Goal: Task Accomplishment & Management: Manage account settings

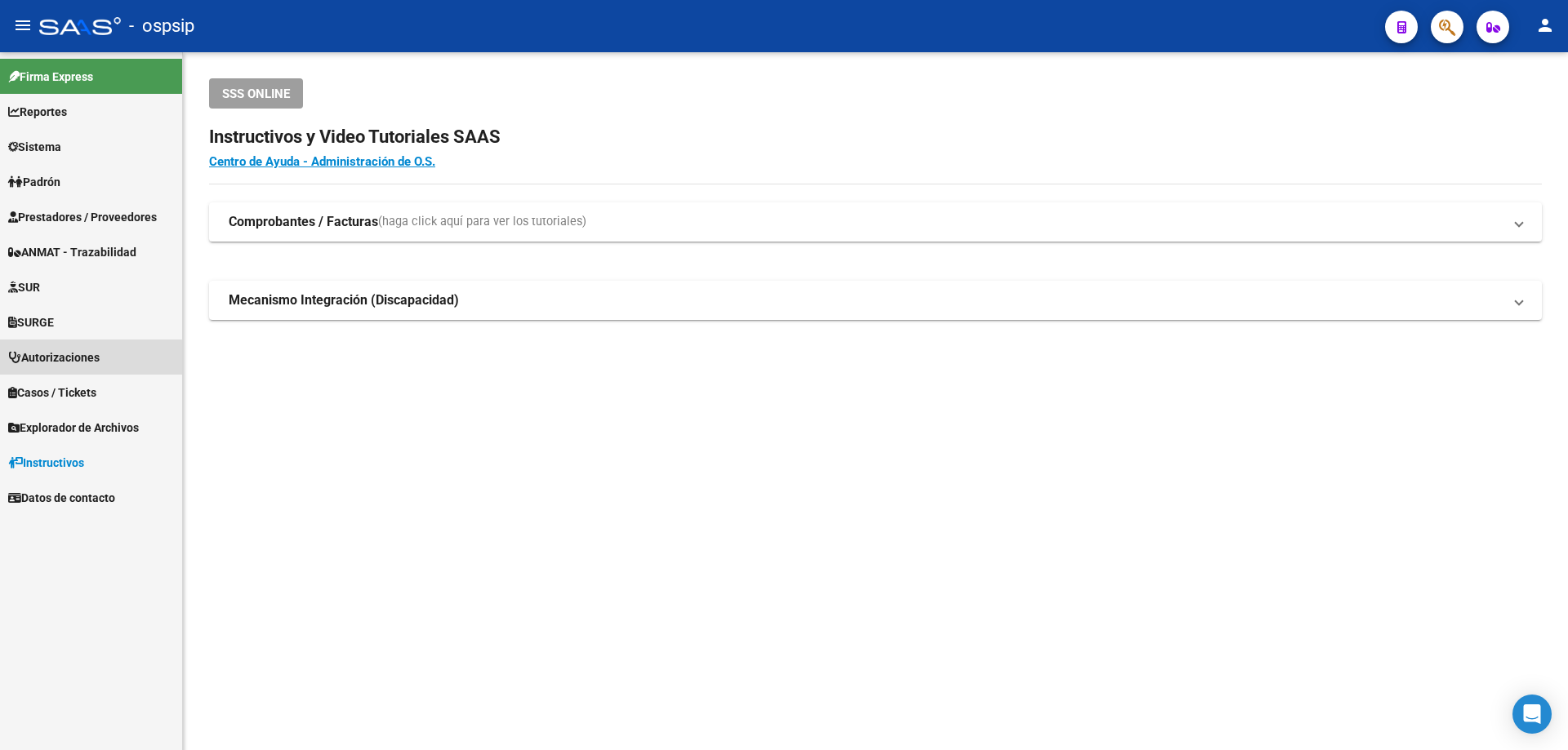
click at [69, 360] on span "Autorizaciones" at bounding box center [54, 358] width 92 height 18
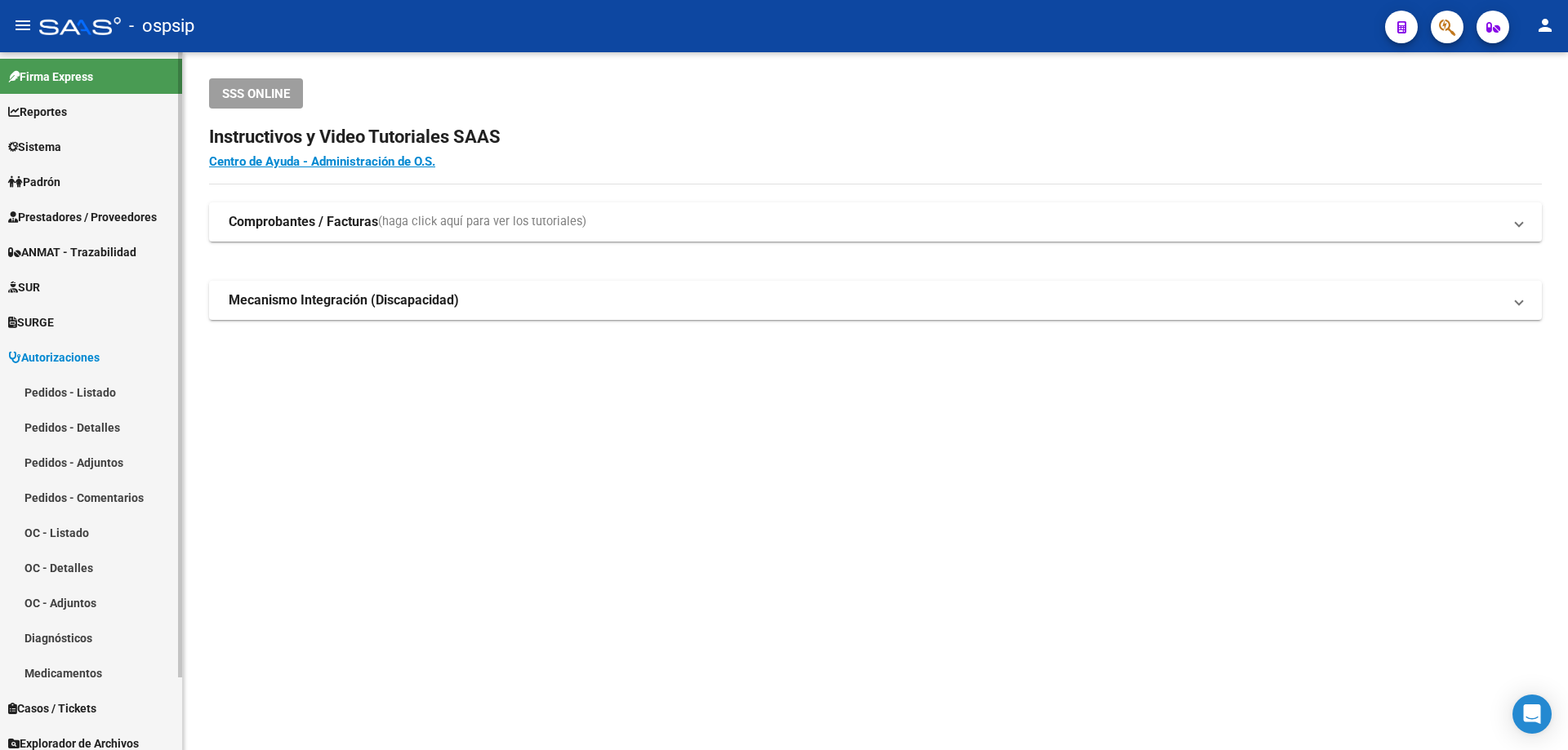
click at [94, 389] on link "Pedidos - Listado" at bounding box center [91, 392] width 182 height 35
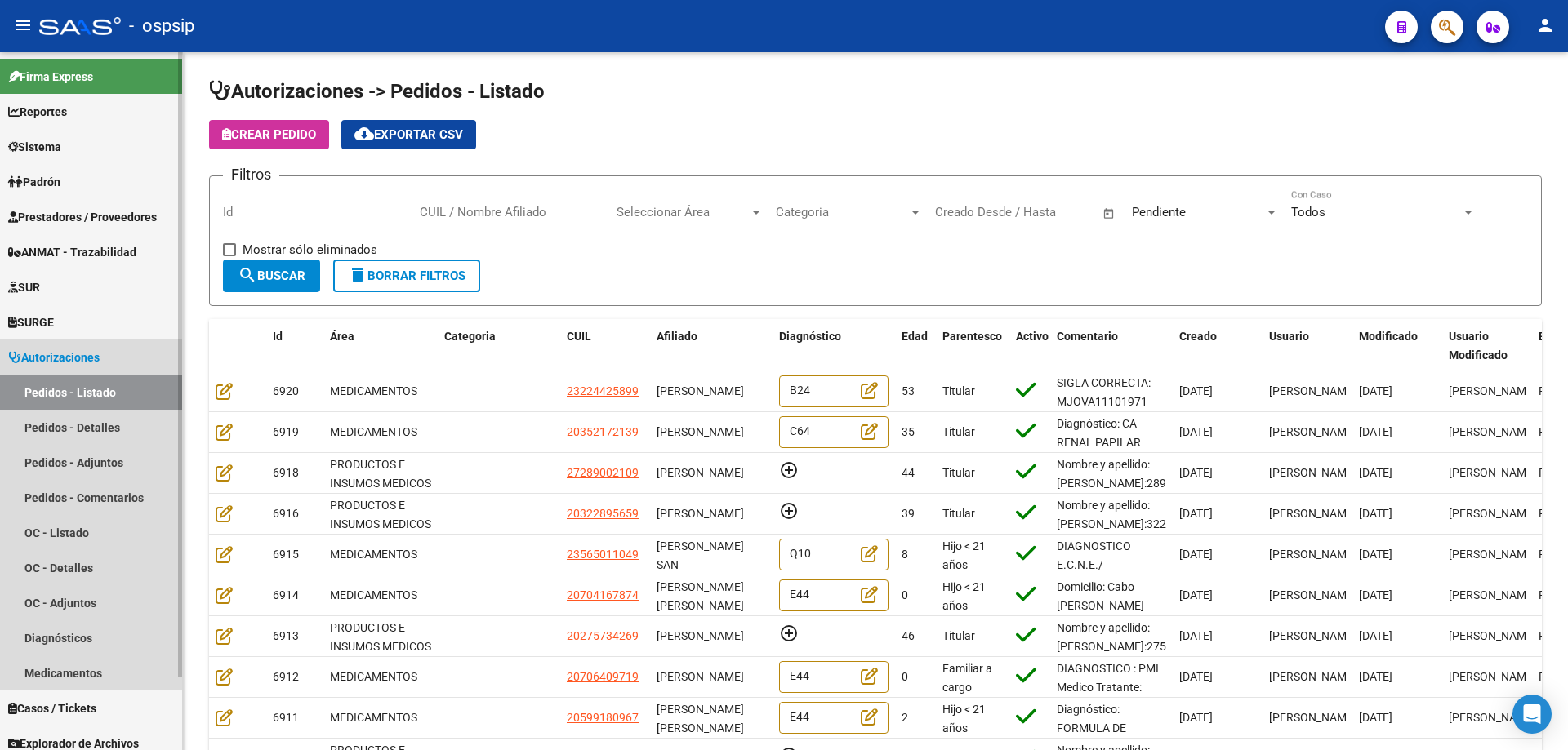
click at [71, 349] on span "Autorizaciones" at bounding box center [54, 358] width 92 height 18
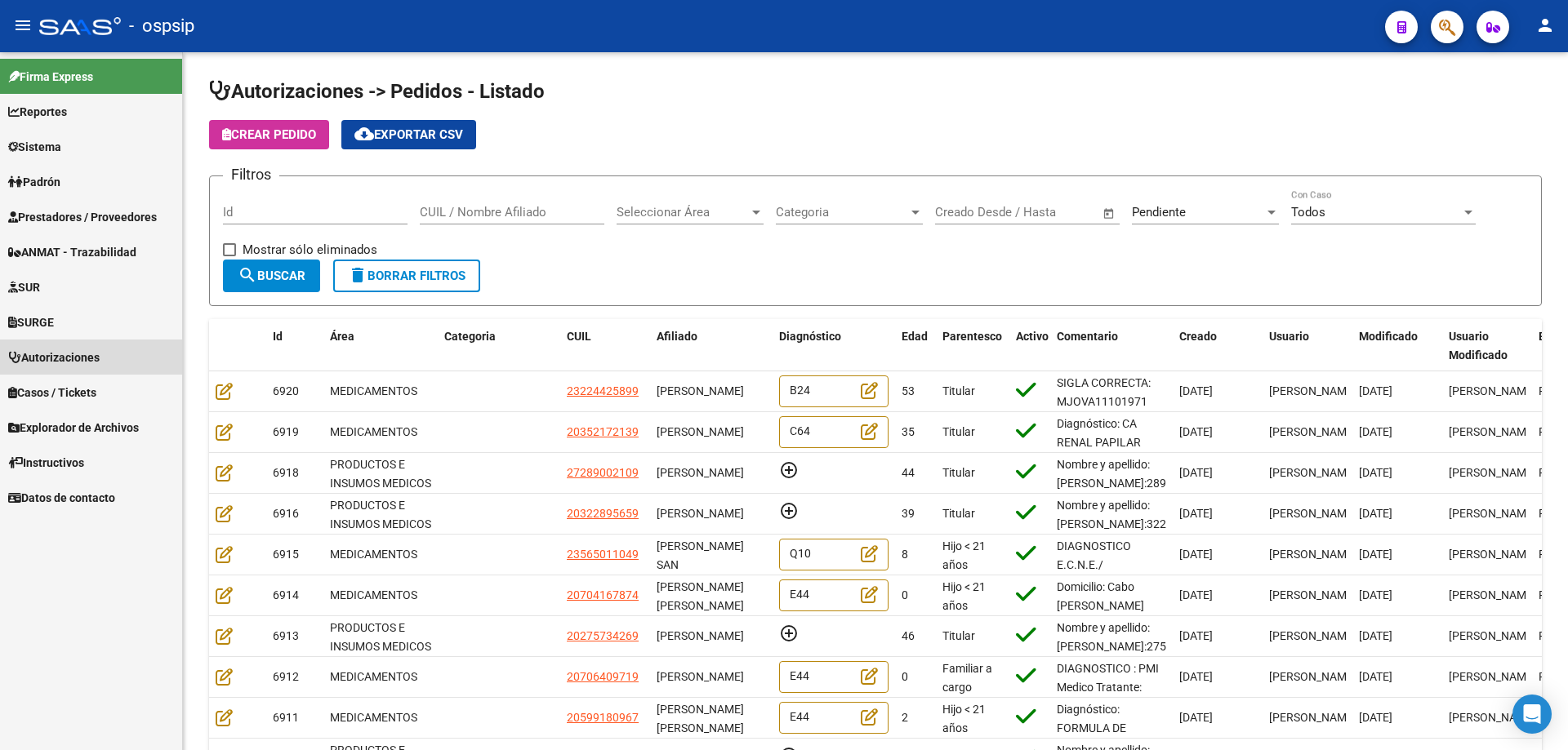
click at [75, 353] on span "Autorizaciones" at bounding box center [54, 358] width 92 height 18
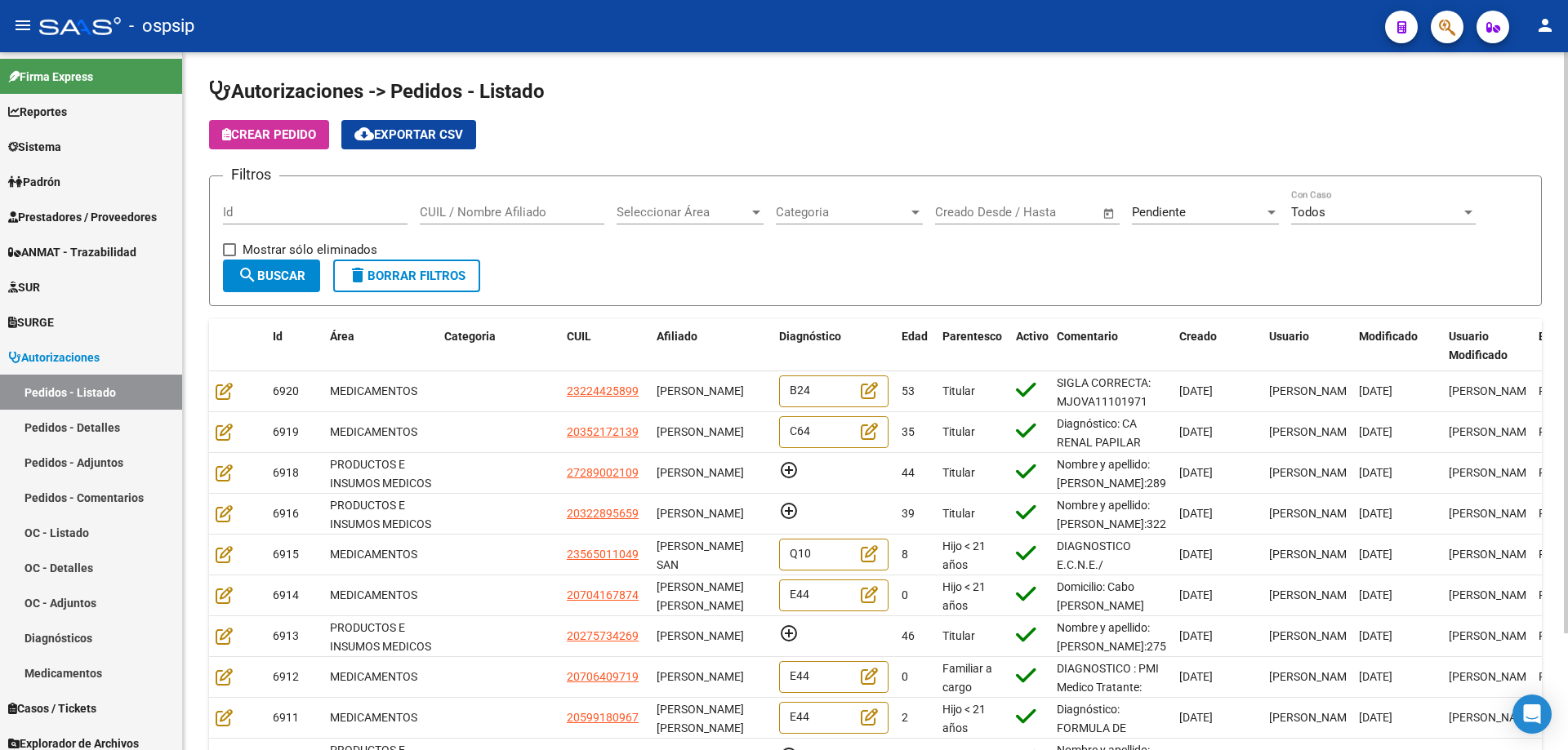
click at [258, 209] on input "Id" at bounding box center [315, 212] width 184 height 15
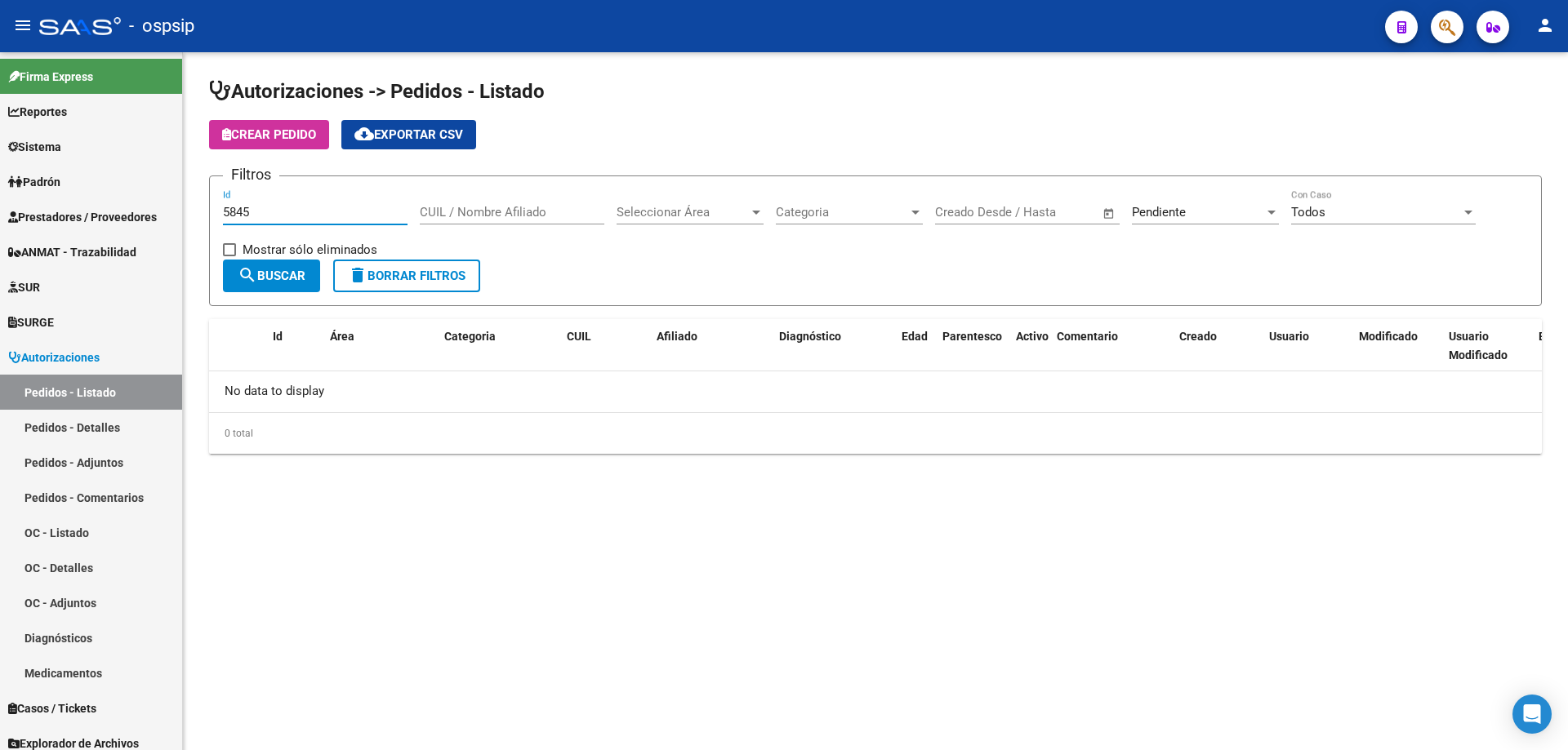
type input "5845"
click at [1165, 220] on div "Pendiente Seleccionar Estado" at bounding box center [1205, 207] width 147 height 35
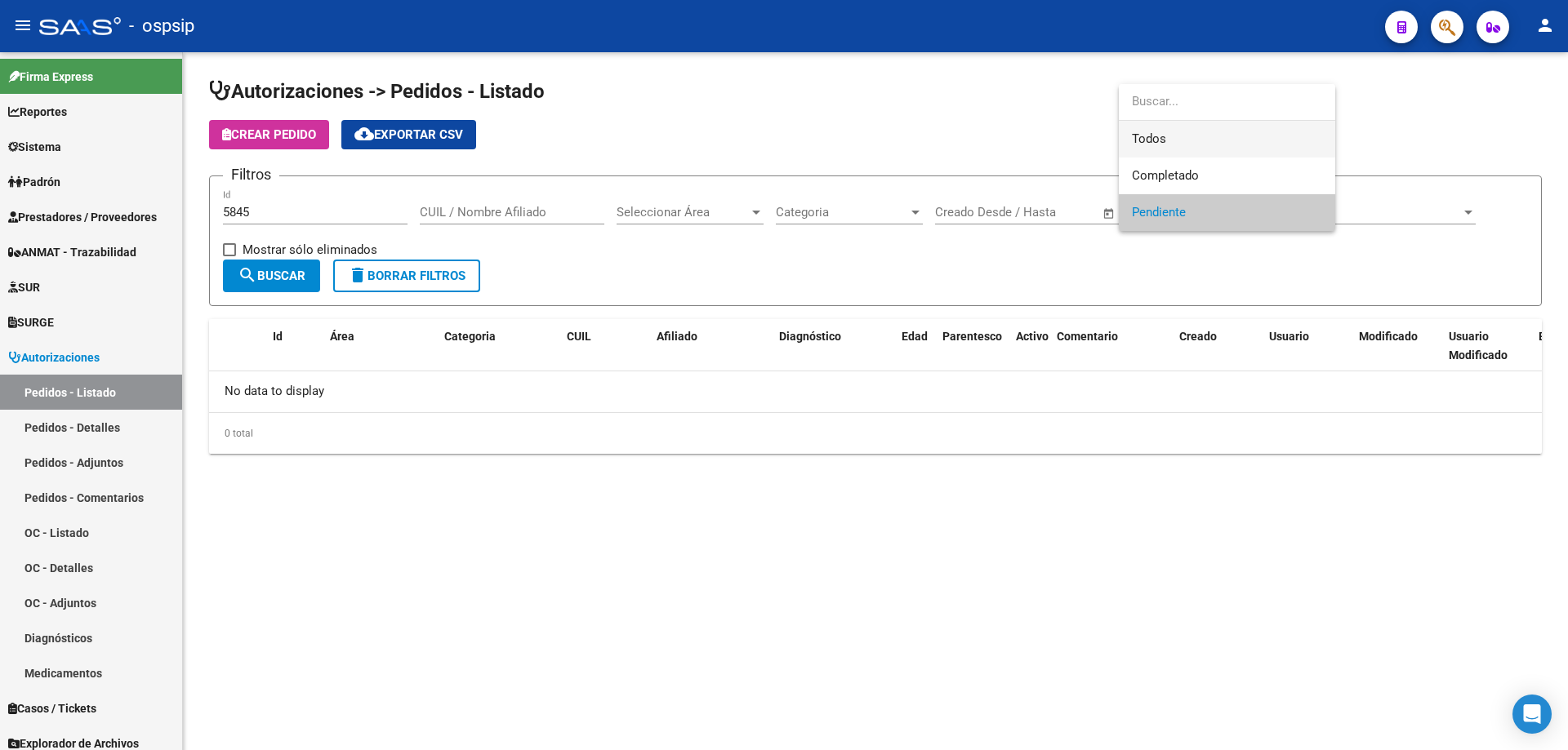
click at [1177, 143] on span "Todos" at bounding box center [1227, 139] width 190 height 37
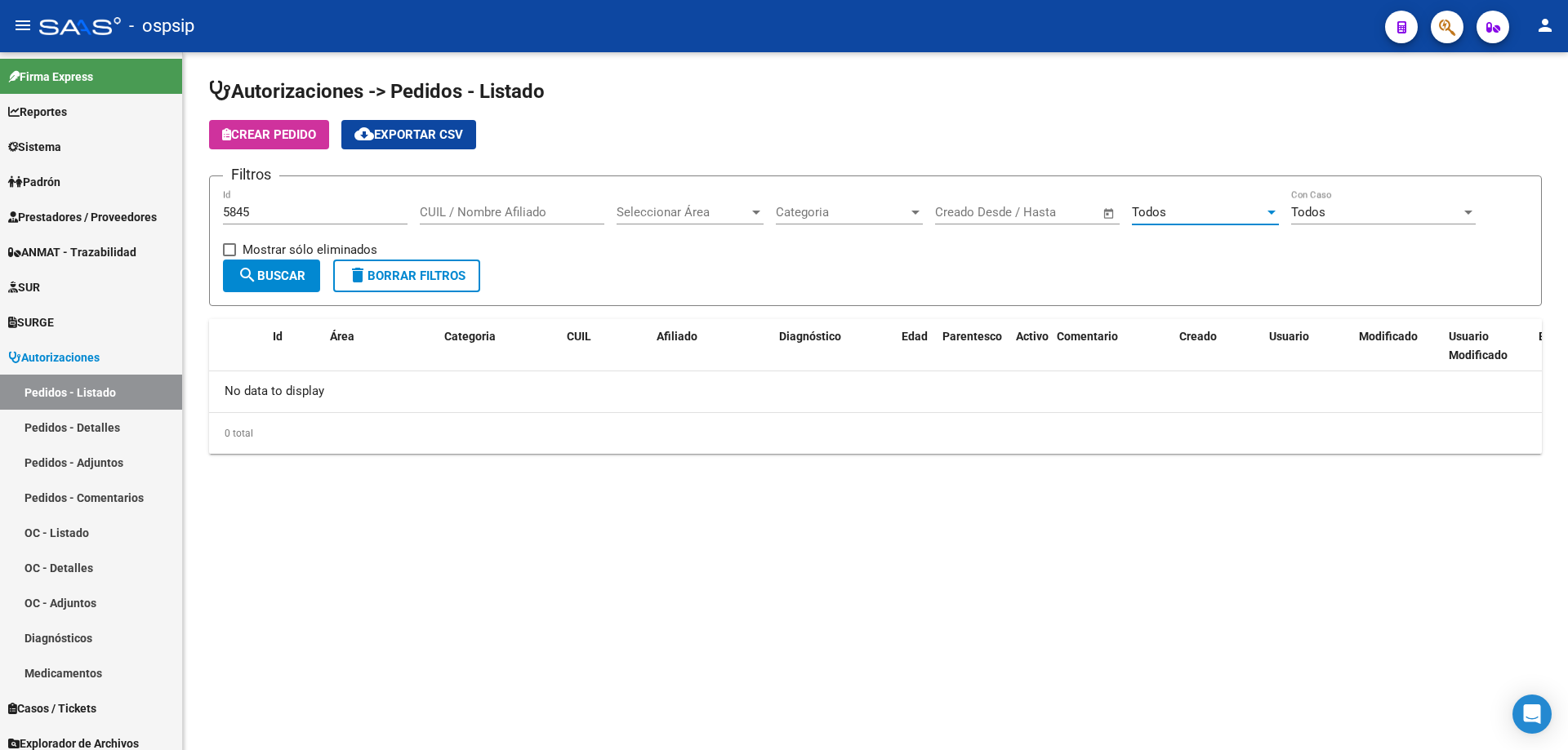
click at [276, 286] on button "search Buscar" at bounding box center [271, 276] width 97 height 33
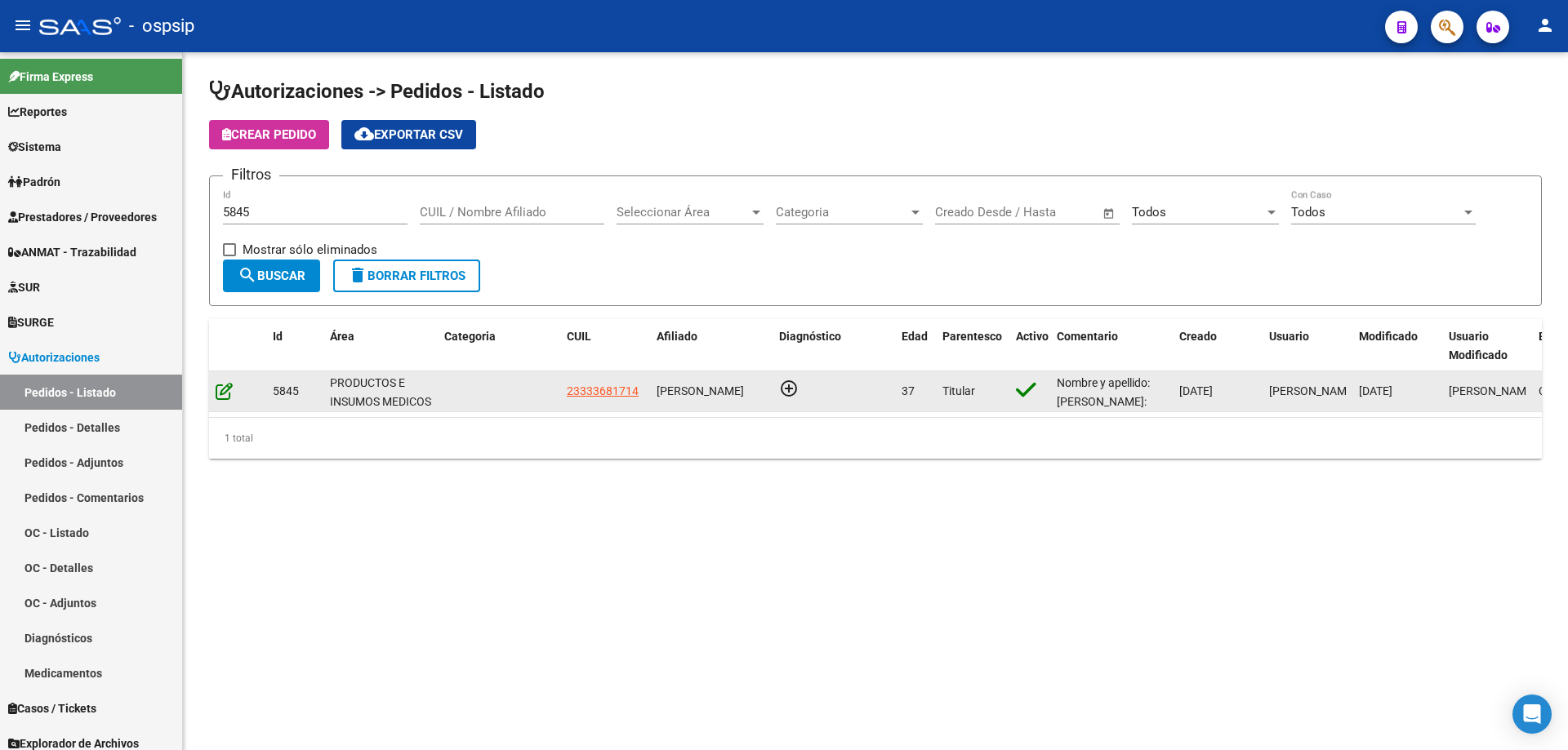
click at [223, 399] on icon at bounding box center [224, 391] width 17 height 18
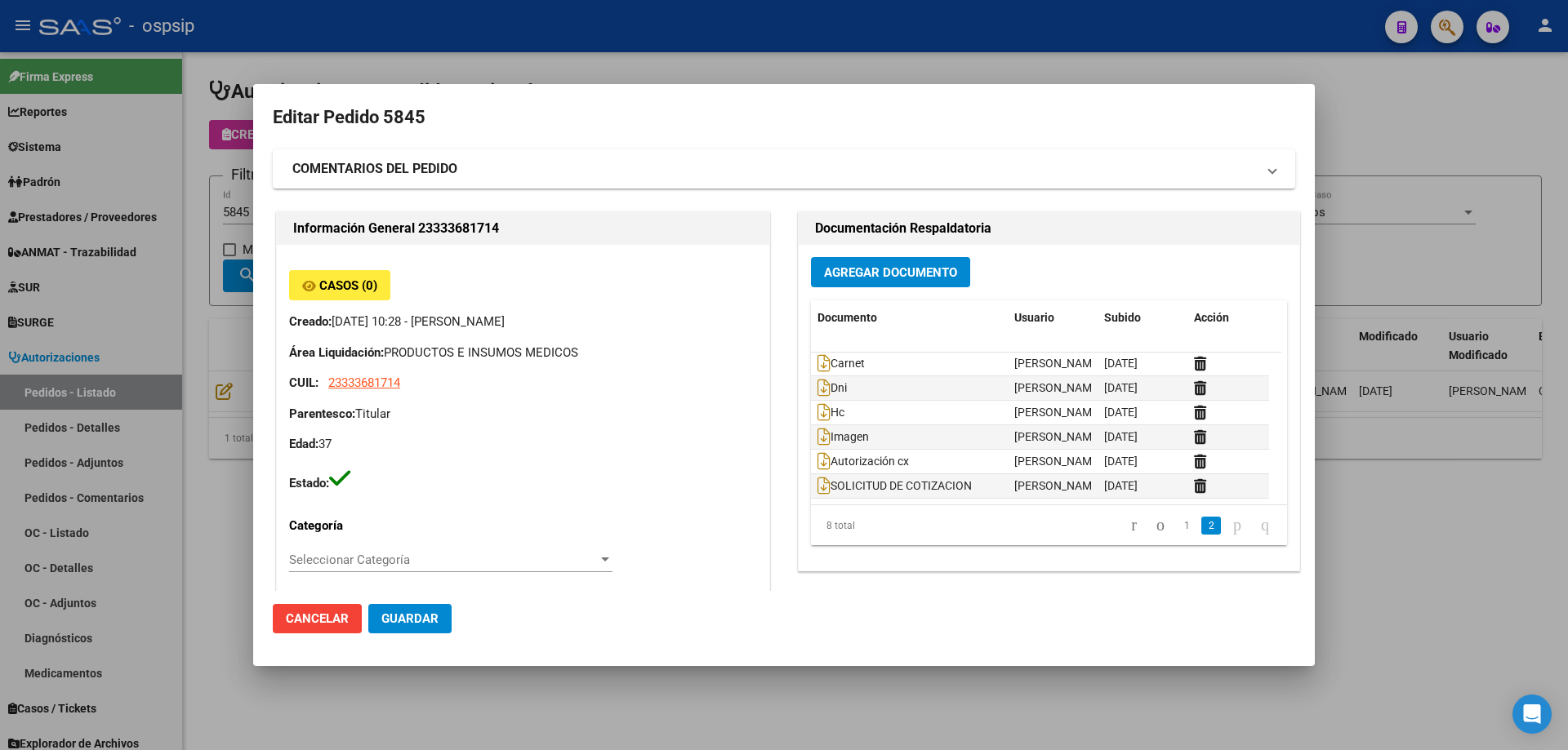
click at [872, 272] on span "Agregar Documento" at bounding box center [890, 272] width 133 height 15
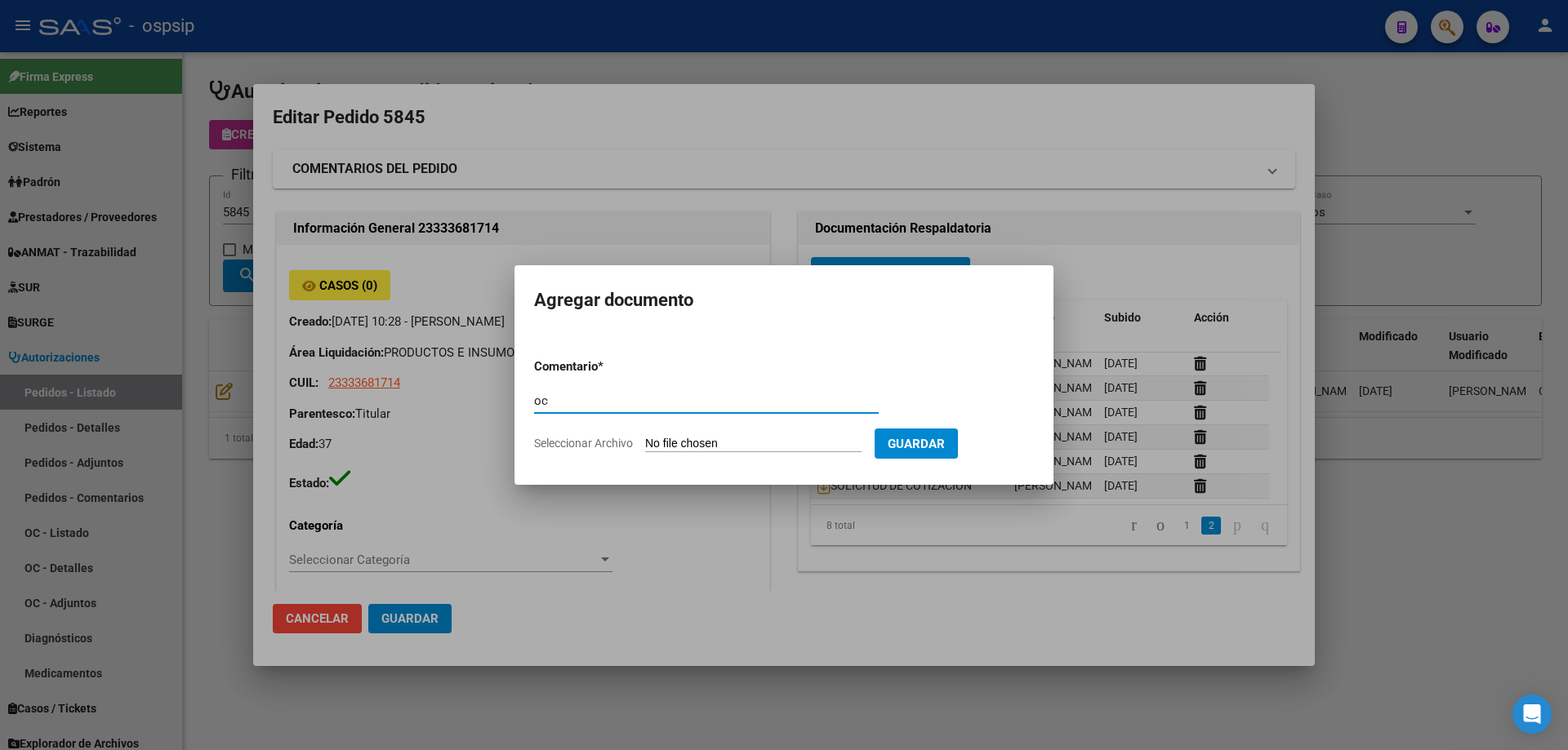
type input "oc"
click at [749, 440] on input "Seleccionar Archivo" at bounding box center [754, 445] width 217 height 16
type input "C:\fakepath\OC 5845.pdf"
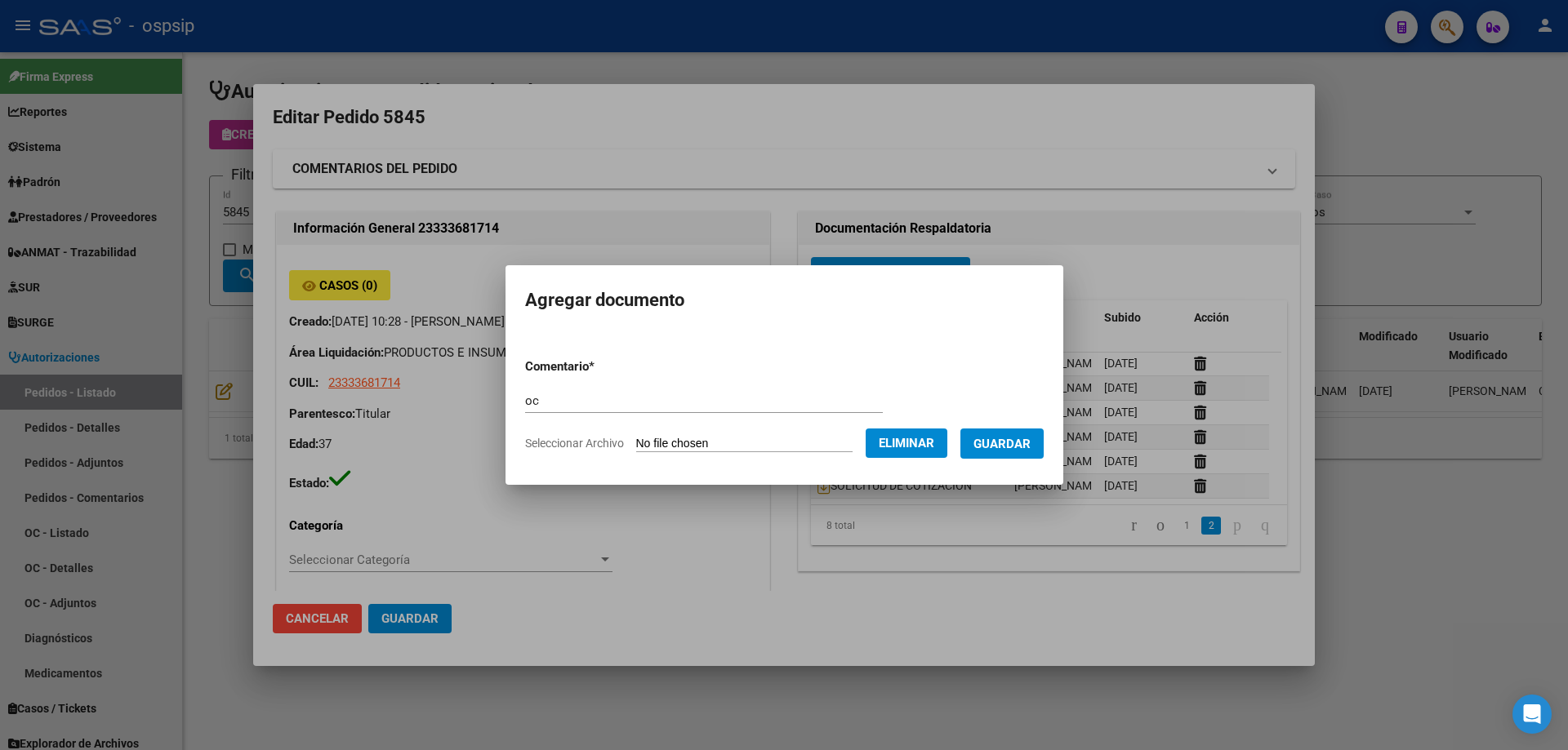
click at [1026, 437] on span "Guardar" at bounding box center [1001, 444] width 57 height 15
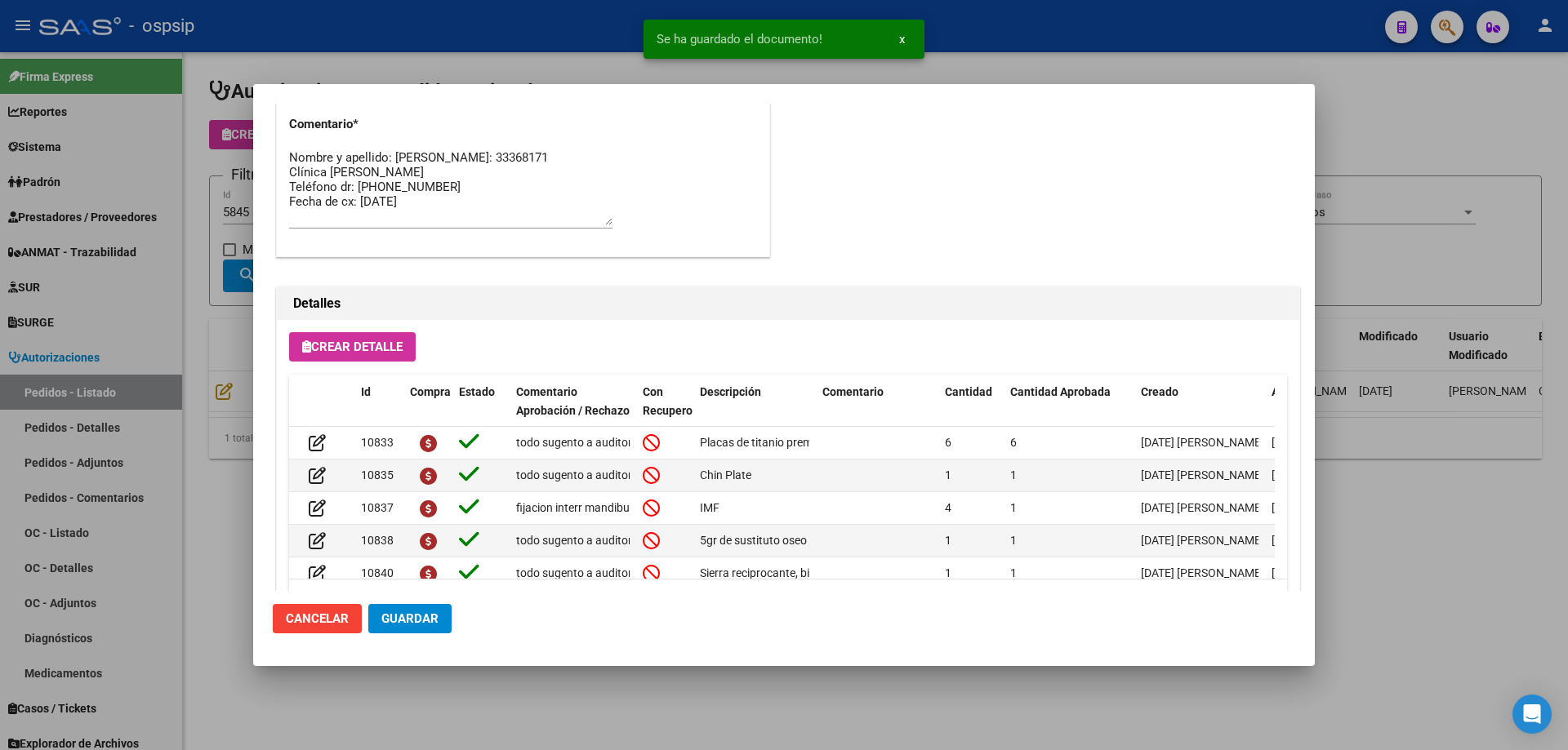
scroll to position [979, 0]
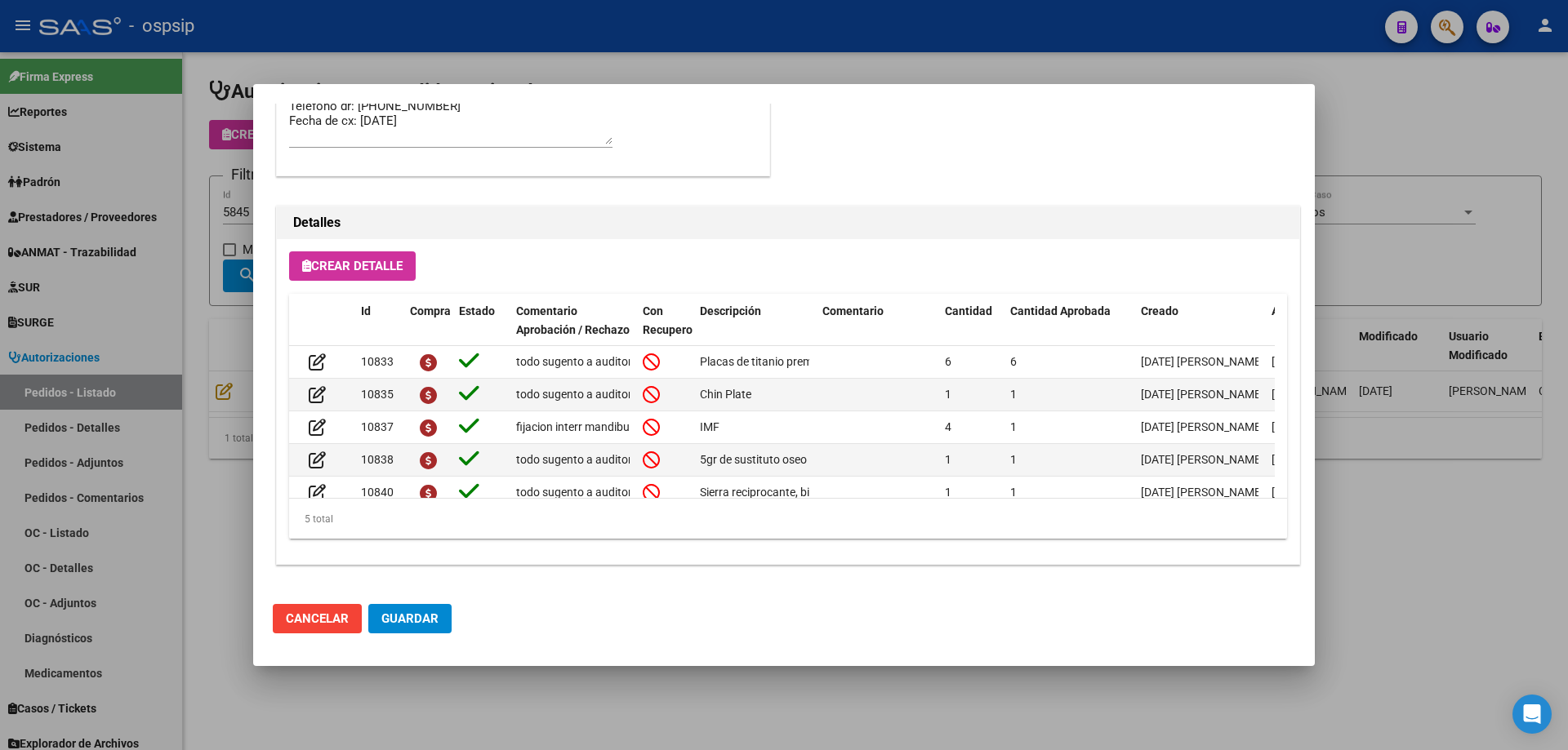
drag, startPoint x: 998, startPoint y: 61, endPoint x: 525, endPoint y: 50, distance: 473.1
click at [997, 61] on div at bounding box center [784, 375] width 1568 height 750
